Goal: Use online tool/utility: Use online tool/utility

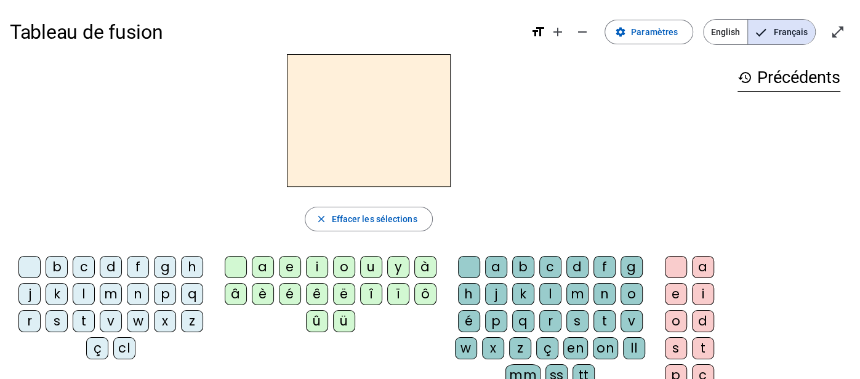
click at [80, 295] on div "l" at bounding box center [84, 294] width 22 height 22
click at [268, 270] on div "a" at bounding box center [263, 267] width 22 height 22
click at [82, 321] on div "t" at bounding box center [84, 321] width 22 height 22
click at [552, 321] on div "r" at bounding box center [550, 321] width 22 height 22
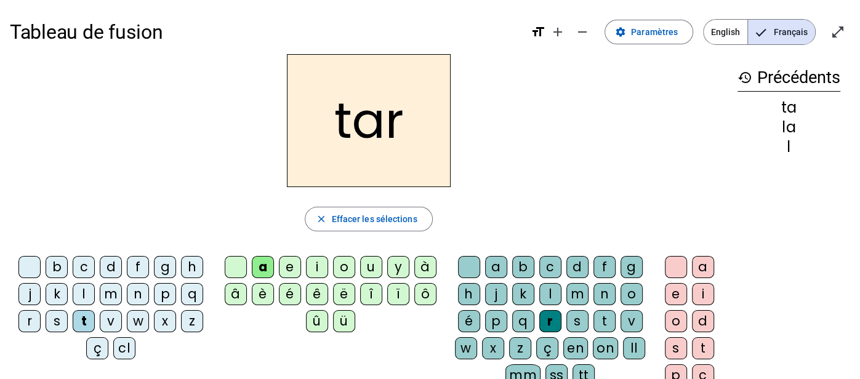
click at [80, 268] on div "c" at bounding box center [84, 267] width 22 height 22
click at [62, 271] on div "b" at bounding box center [57, 267] width 22 height 22
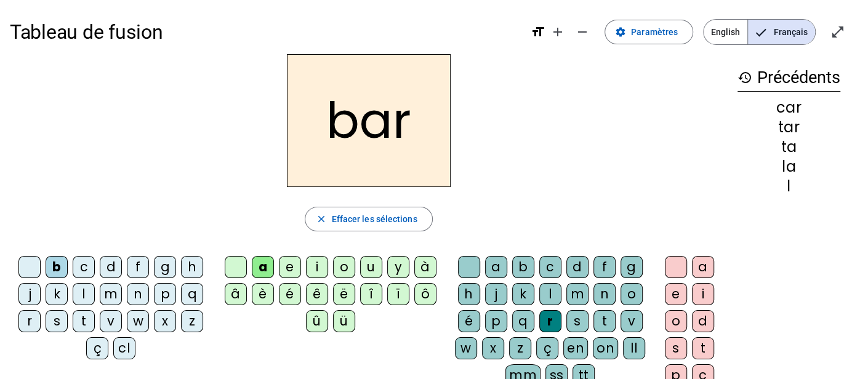
click at [161, 297] on div "p" at bounding box center [165, 294] width 22 height 22
click at [363, 262] on div "u" at bounding box center [371, 267] width 22 height 22
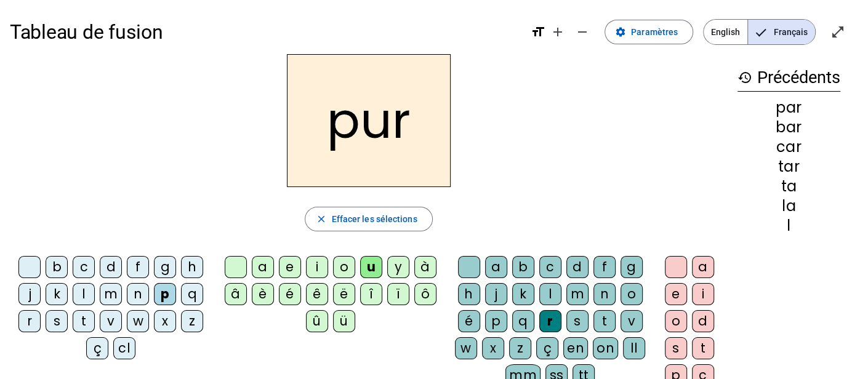
click at [111, 267] on div "d" at bounding box center [111, 267] width 22 height 22
click at [63, 319] on div "s" at bounding box center [57, 321] width 22 height 22
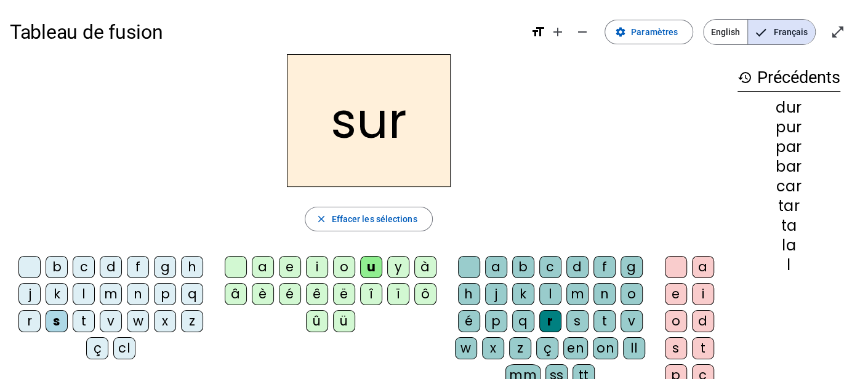
click at [102, 345] on div "ç" at bounding box center [97, 348] width 22 height 22
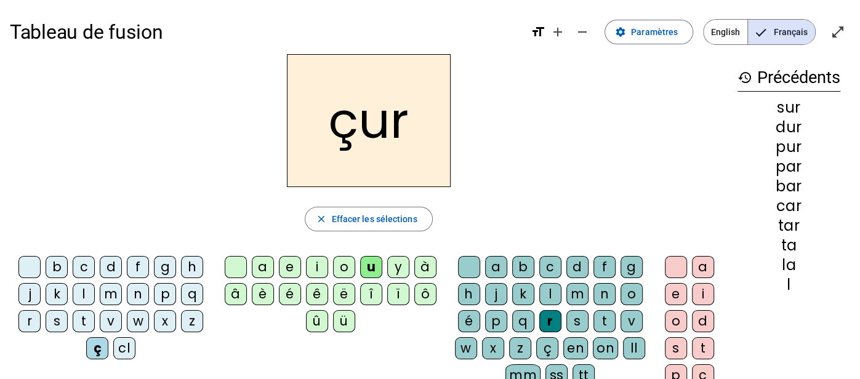
click at [256, 268] on div "a" at bounding box center [263, 267] width 22 height 22
click at [557, 315] on div "r" at bounding box center [550, 321] width 22 height 22
click at [551, 322] on div "r" at bounding box center [550, 321] width 22 height 22
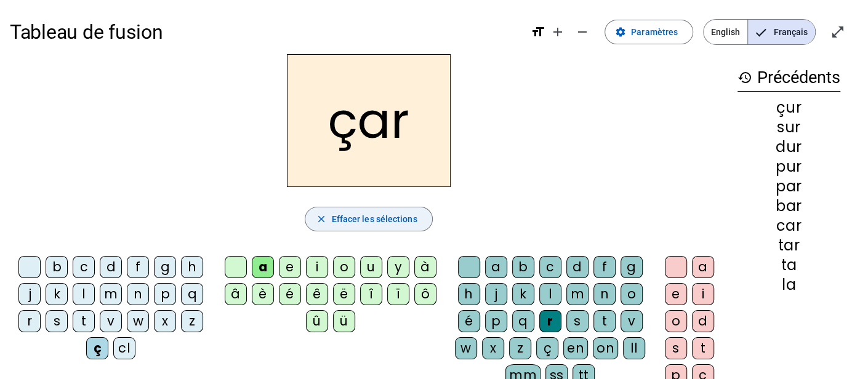
click at [363, 219] on span "Effacer les sélections" at bounding box center [374, 219] width 86 height 15
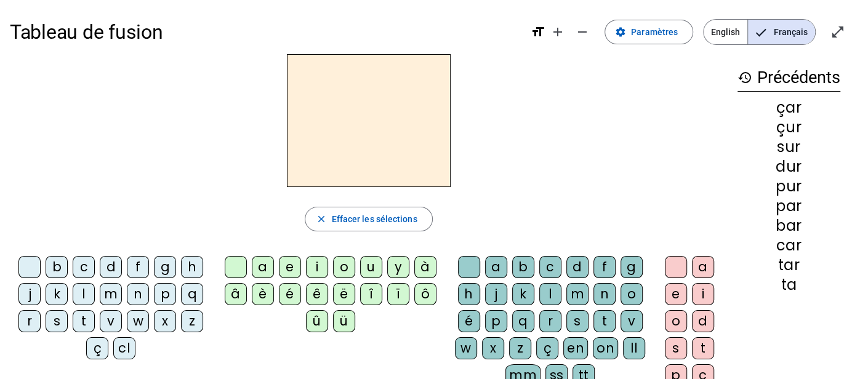
click at [102, 348] on div "ç" at bounding box center [97, 348] width 22 height 22
click at [268, 268] on div "a" at bounding box center [263, 267] width 22 height 22
